Goal: Check status: Check status

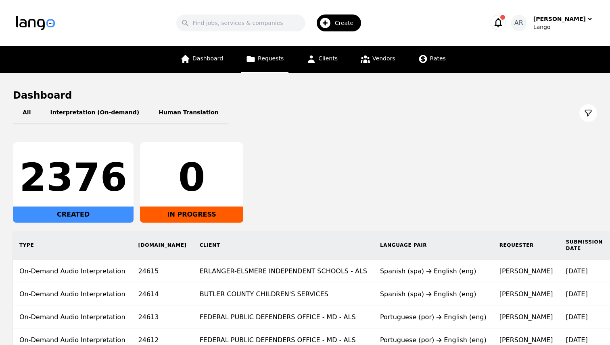
click at [265, 62] on link "Requests" at bounding box center [265, 59] width 48 height 27
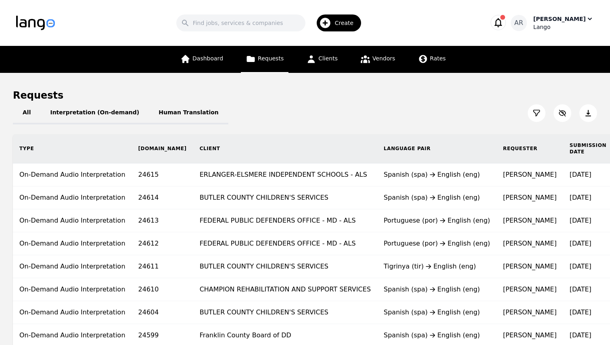
click at [581, 20] on div "[PERSON_NAME]" at bounding box center [559, 19] width 52 height 8
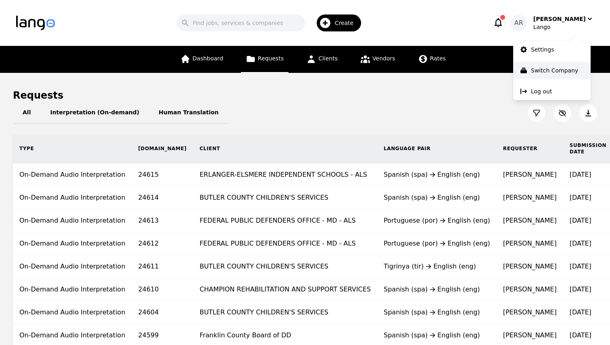
click at [546, 65] on button "Switch Company" at bounding box center [551, 71] width 77 height 18
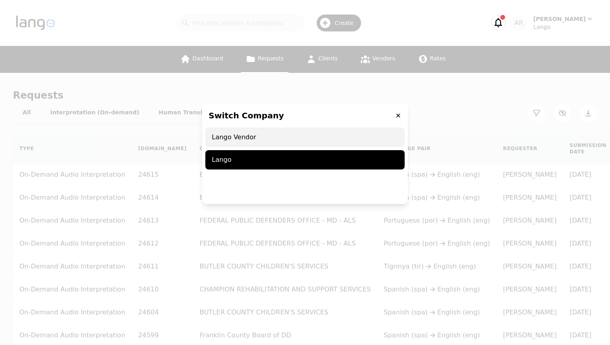
click at [275, 134] on span "Lango Vendor" at bounding box center [304, 137] width 199 height 19
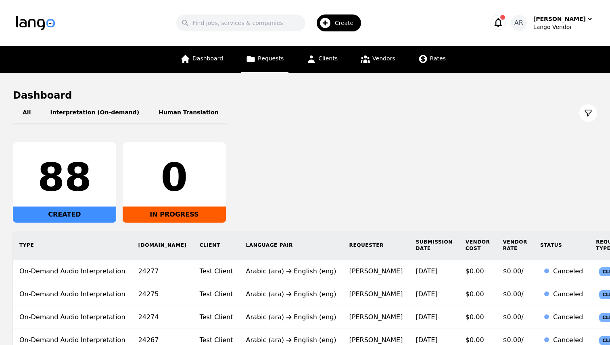
click at [268, 60] on span "Requests" at bounding box center [271, 58] width 26 height 6
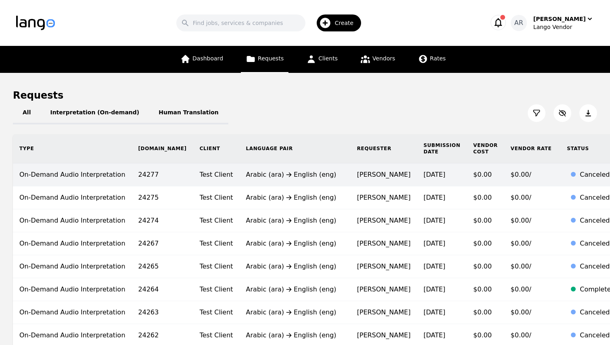
click at [286, 177] on div "Arabic (ara) English (eng)" at bounding box center [295, 175] width 98 height 10
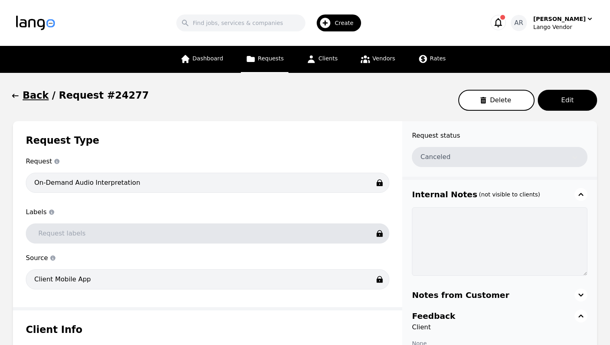
click at [27, 92] on h1 "Back" at bounding box center [36, 95] width 26 height 13
